Goal: Information Seeking & Learning: Find contact information

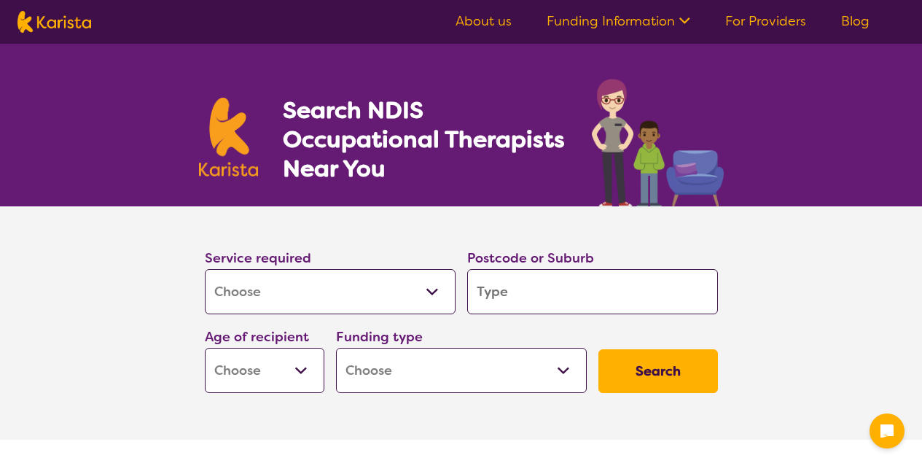
select select "[MEDICAL_DATA]"
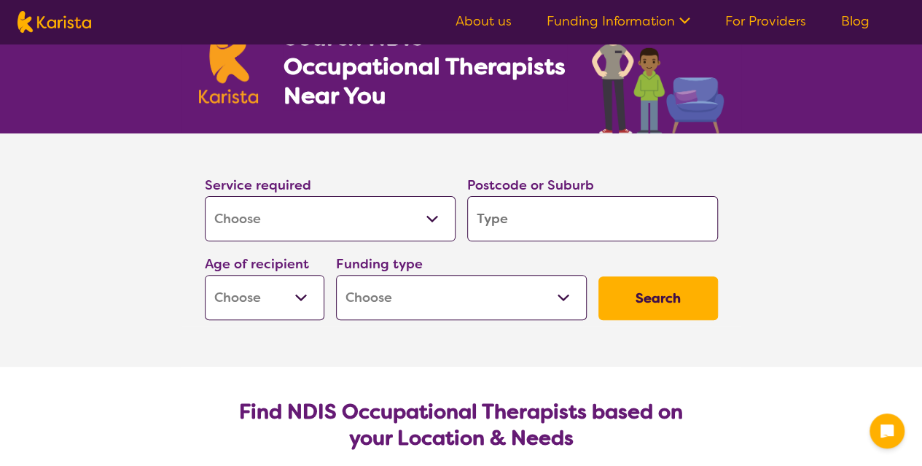
scroll to position [73, 0]
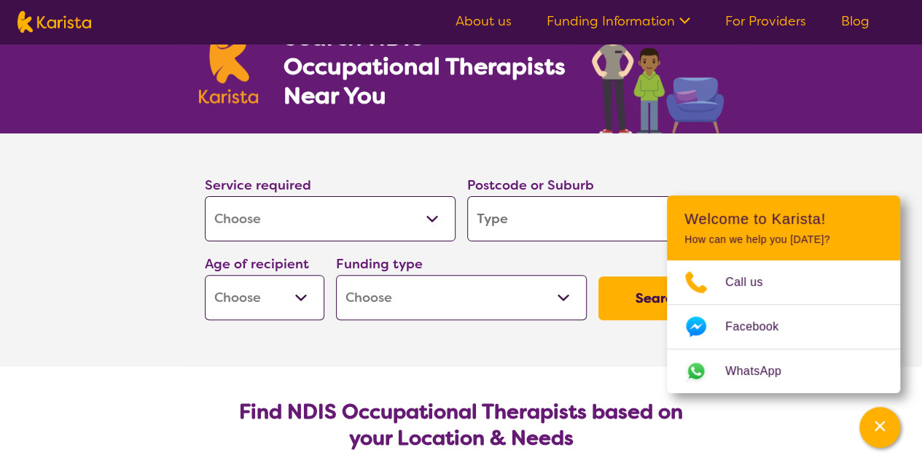
click at [516, 214] on input "search" at bounding box center [592, 218] width 251 height 45
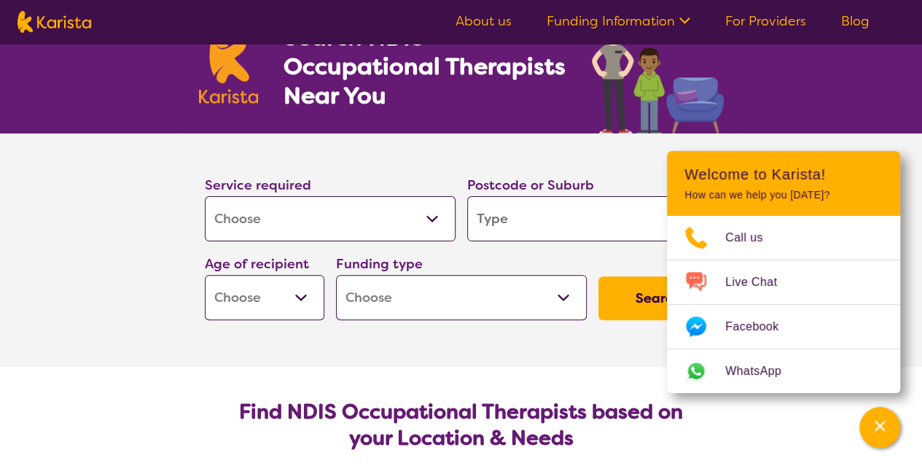
click at [513, 223] on input "search" at bounding box center [592, 218] width 251 height 45
type input "4"
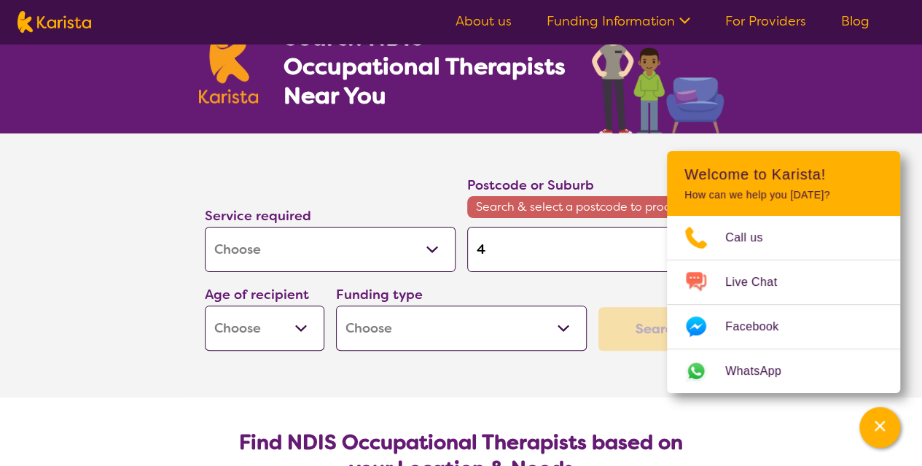
type input "45"
type input "455"
type input "4551"
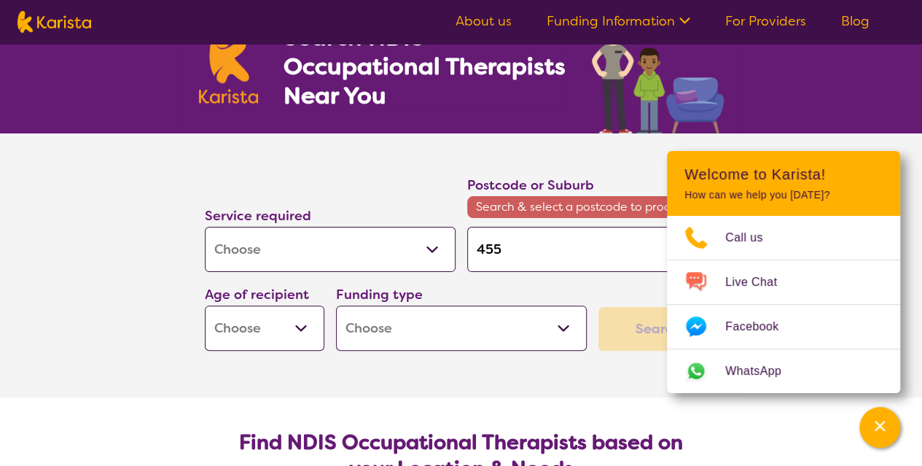
type input "4551"
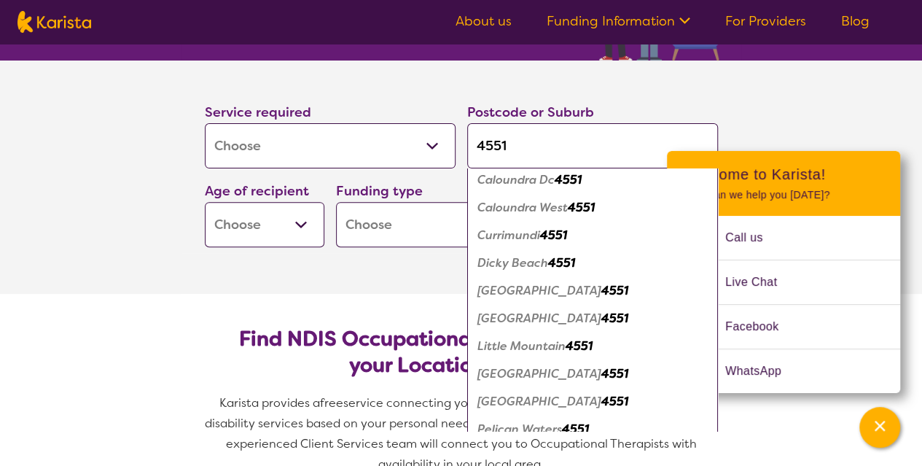
scroll to position [146, 0]
type input "4551"
click at [516, 314] on em "[GEOGRAPHIC_DATA]" at bounding box center [540, 317] width 124 height 15
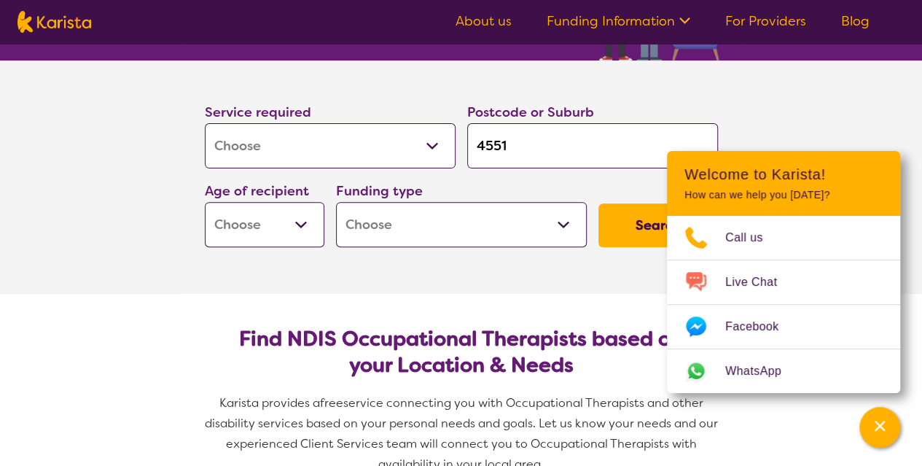
click at [456, 219] on select "Home Care Package (HCP) National Disability Insurance Scheme (NDIS) I don't know" at bounding box center [461, 224] width 251 height 45
select select "NDIS"
click at [336, 202] on select "Home Care Package (HCP) National Disability Insurance Scheme (NDIS) I don't know" at bounding box center [461, 224] width 251 height 45
select select "NDIS"
click at [300, 222] on select "Early Childhood - 0 to 9 Child - 10 to 11 Adolescent - 12 to 17 Adult - 18 to 6…" at bounding box center [265, 224] width 120 height 45
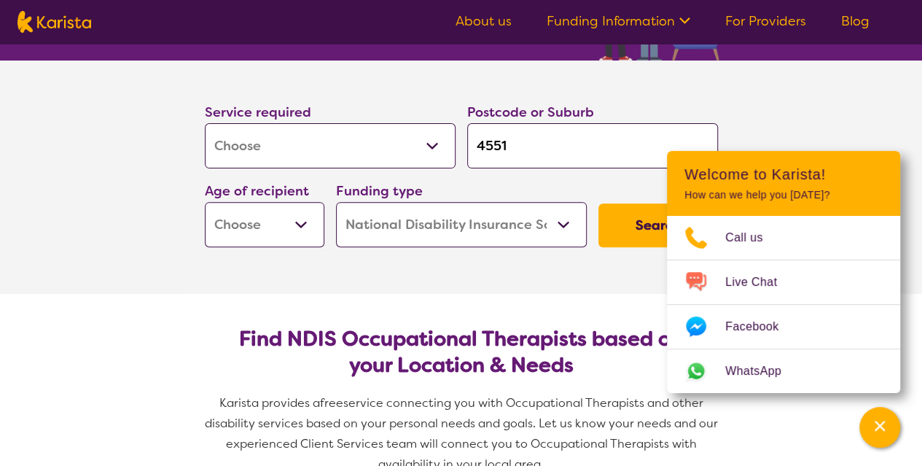
select select "AD"
click at [205, 202] on select "Early Childhood - 0 to 9 Child - 10 to 11 Adolescent - 12 to 17 Adult - 18 to 6…" at bounding box center [265, 224] width 120 height 45
select select "AD"
click at [617, 230] on button "Search" at bounding box center [659, 225] width 120 height 44
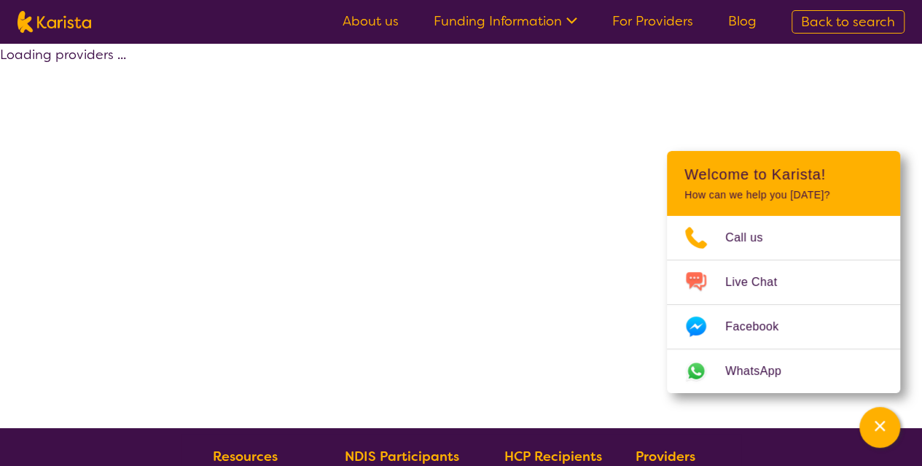
select select "by_score"
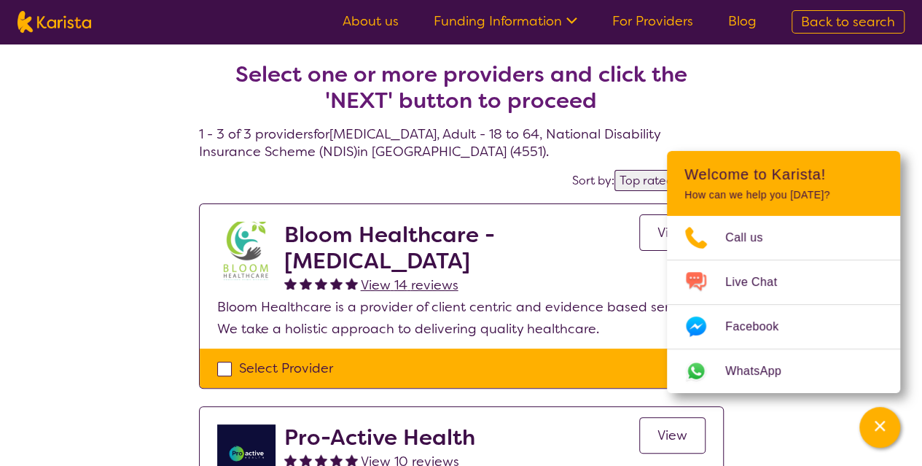
click at [131, 215] on div "Select one or more providers and click the 'NEXT' button to proceed 1 - 3 of 3 …" at bounding box center [461, 440] width 922 height 793
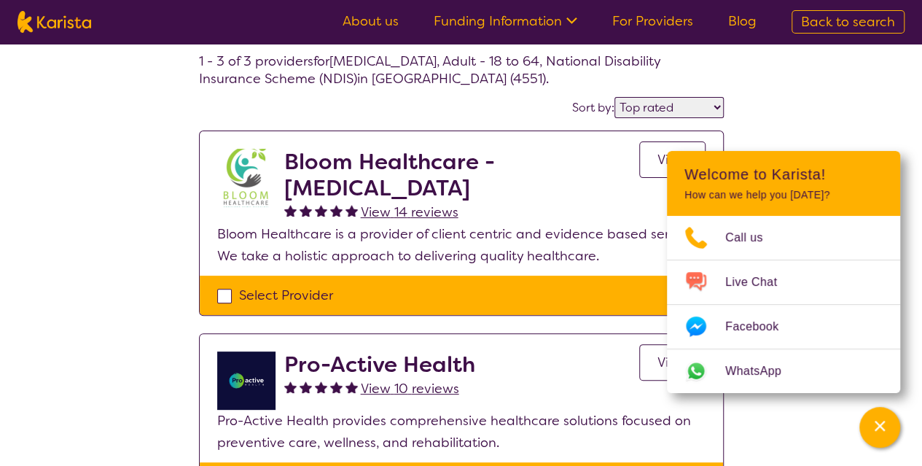
scroll to position [146, 0]
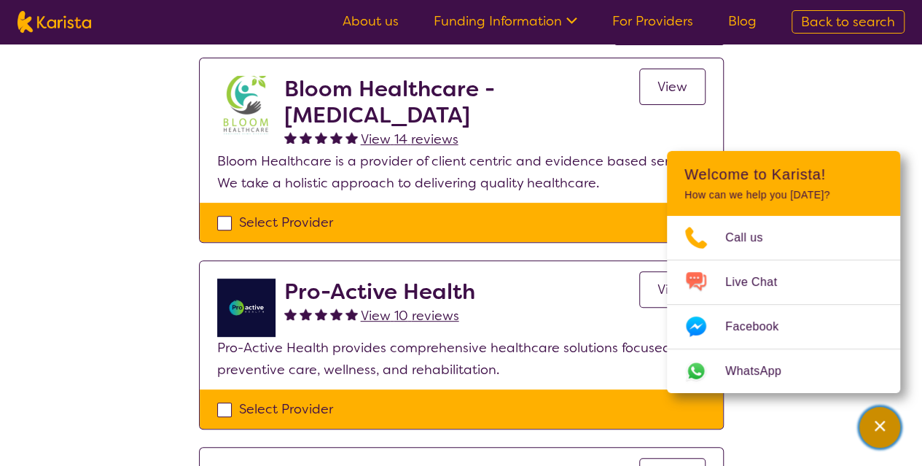
click at [884, 440] on div "Channel Menu" at bounding box center [879, 427] width 29 height 32
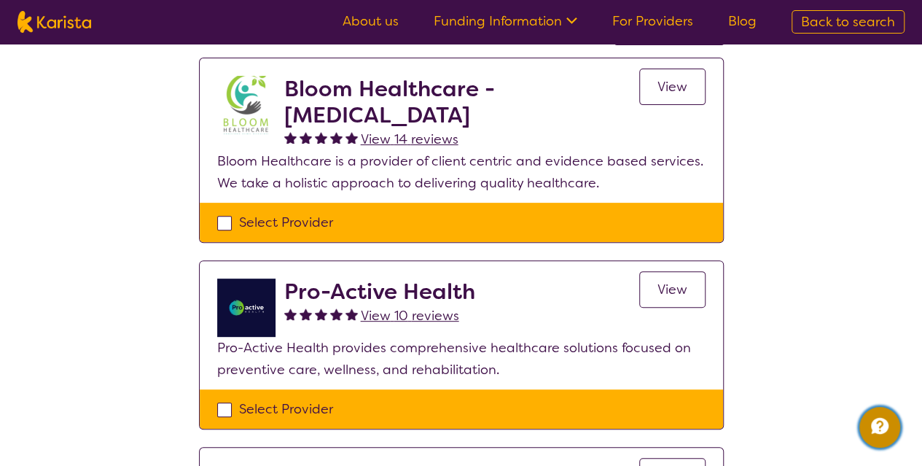
scroll to position [73, 0]
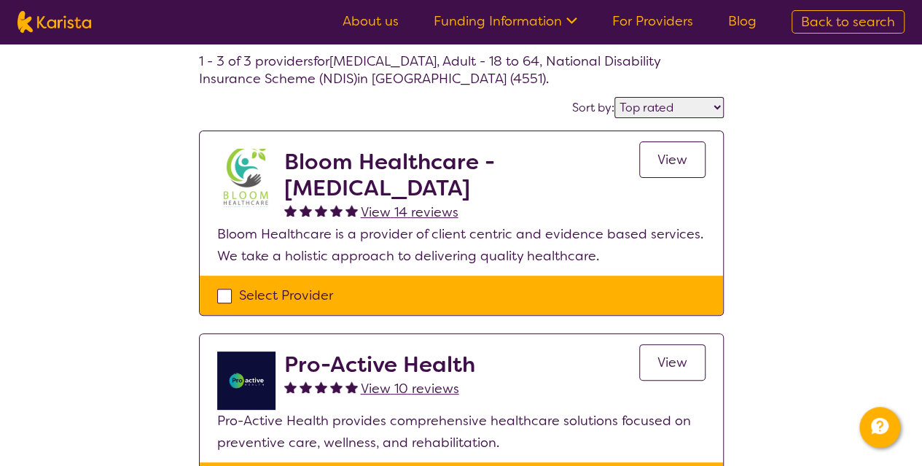
drag, startPoint x: 540, startPoint y: 190, endPoint x: 284, endPoint y: 157, distance: 258.0
click at [284, 157] on h2 "Bloom Healthcare - [MEDICAL_DATA]" at bounding box center [461, 175] width 355 height 52
copy h2 "Bloom Healthcare - [MEDICAL_DATA]"
click at [167, 295] on div "Select one or more providers and click the 'NEXT' button to proceed 1 - 3 of 3 …" at bounding box center [461, 367] width 922 height 793
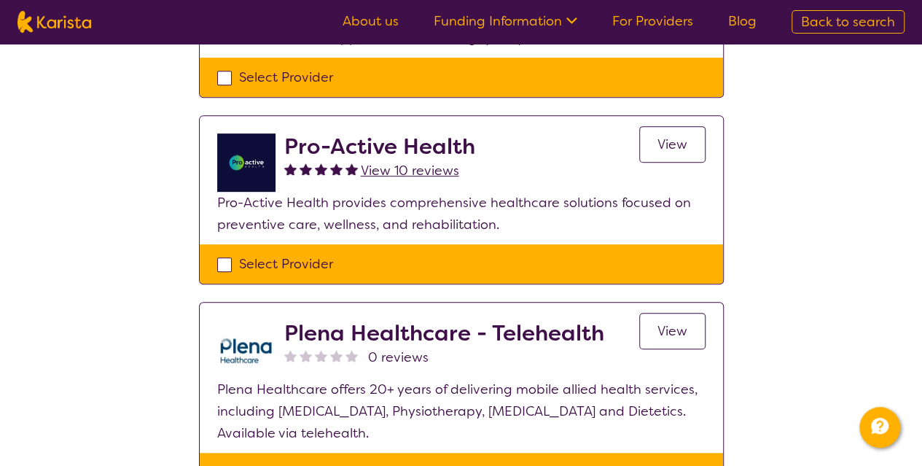
scroll to position [292, 0]
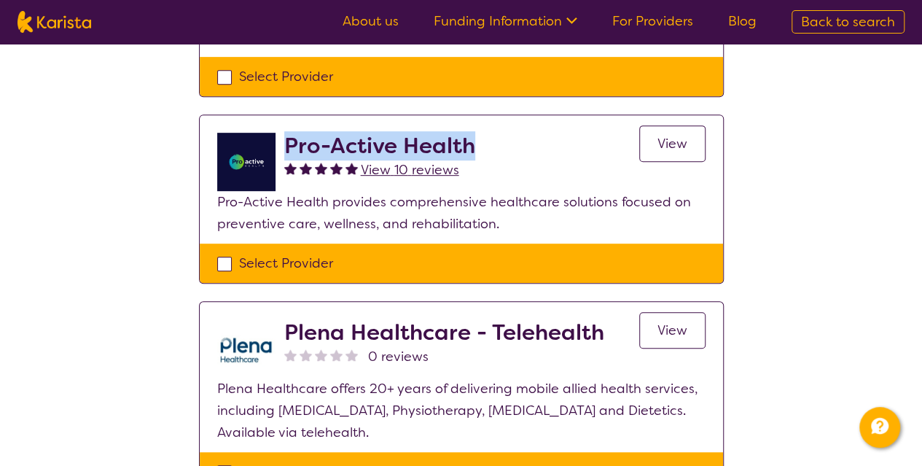
drag, startPoint x: 492, startPoint y: 143, endPoint x: 280, endPoint y: 149, distance: 212.3
click at [280, 149] on div "Pro-Active Health View 10 reviews View" at bounding box center [461, 162] width 488 height 58
copy h2 "Pro-Active Health"
click at [510, 146] on div "Pro-Active Health View 10 reviews View" at bounding box center [494, 162] width 421 height 58
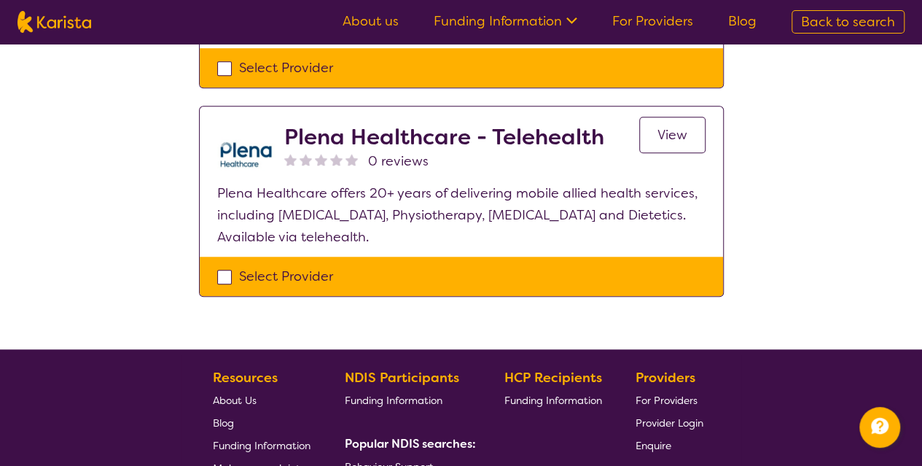
scroll to position [510, 0]
